Goal: Task Accomplishment & Management: Use online tool/utility

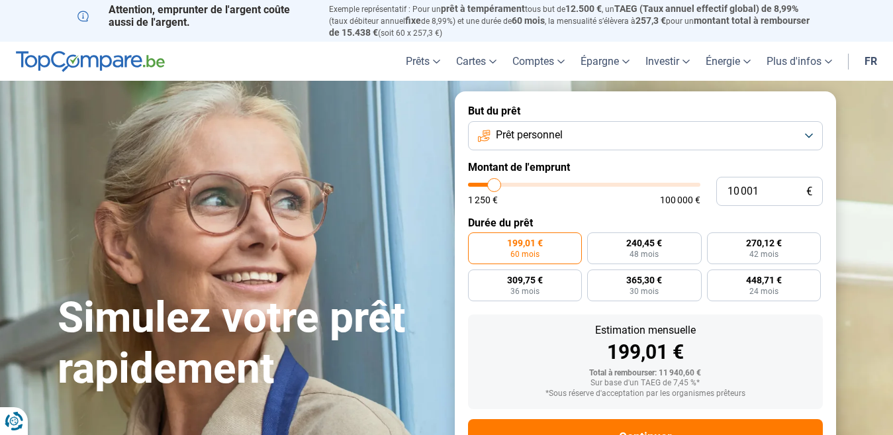
scroll to position [17, 0]
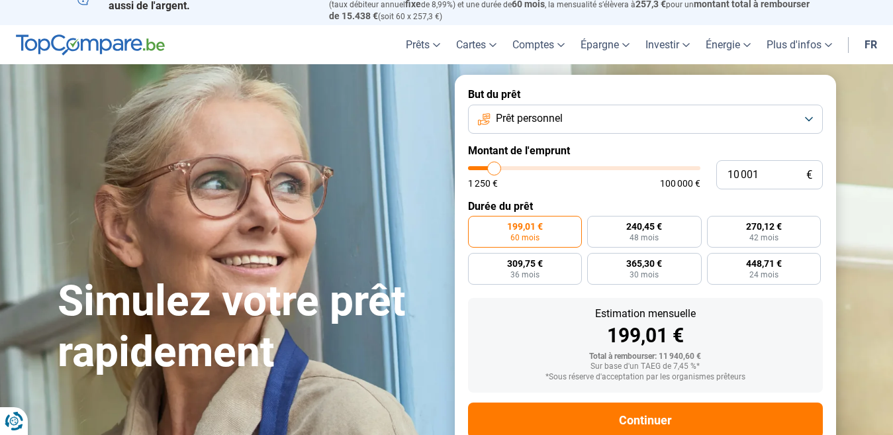
type input "10 500"
type input "10500"
type input "11 000"
type input "11000"
type input "11 500"
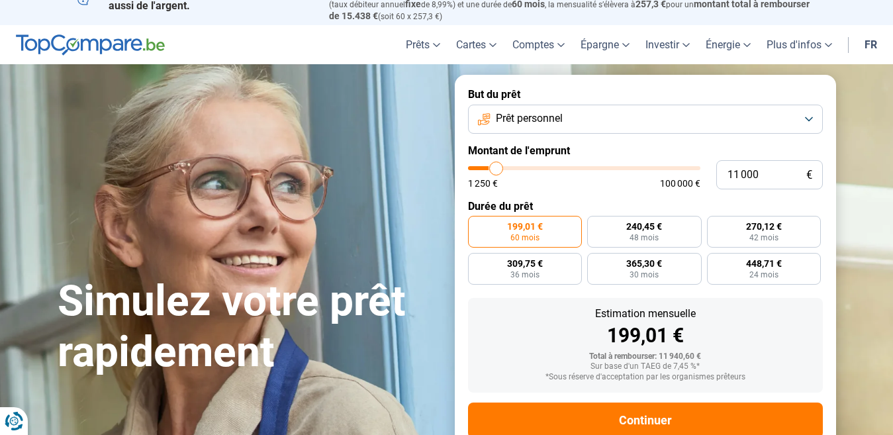
type input "11500"
type input "12 000"
type input "12000"
type input "12 500"
type input "12500"
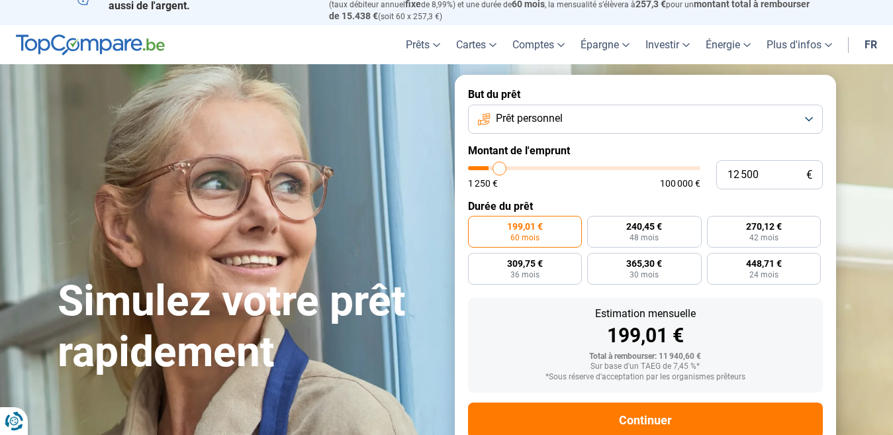
type input "13 000"
type input "13000"
type input "13 250"
type input "13250"
type input "14 000"
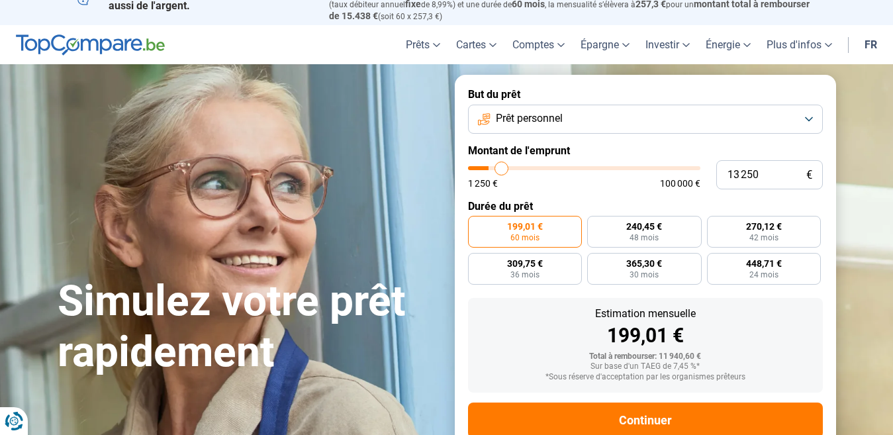
type input "14000"
type input "14 250"
type input "14250"
type input "14 500"
type input "14500"
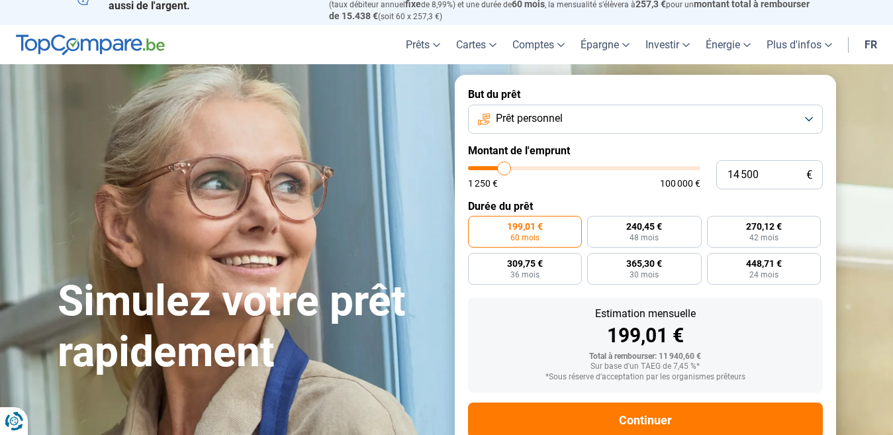
type input "14 750"
drag, startPoint x: 494, startPoint y: 164, endPoint x: 505, endPoint y: 164, distance: 11.3
type input "14750"
click at [505, 166] on input "range" at bounding box center [584, 168] width 232 height 4
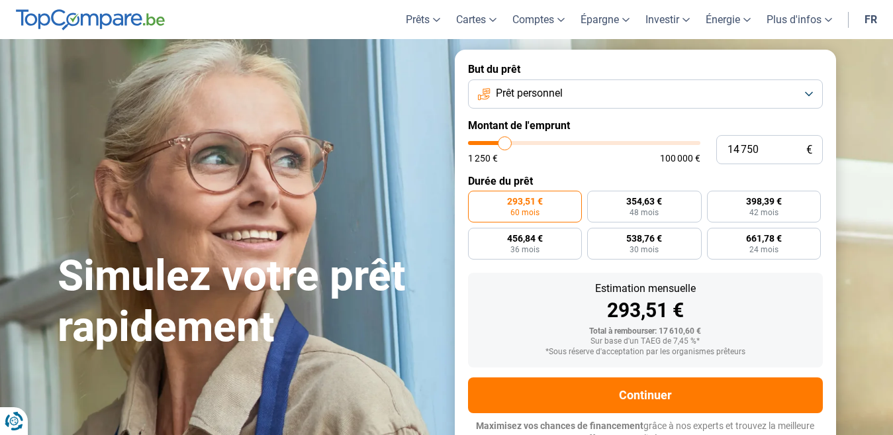
scroll to position [0, 0]
